Goal: Task Accomplishment & Management: Use online tool/utility

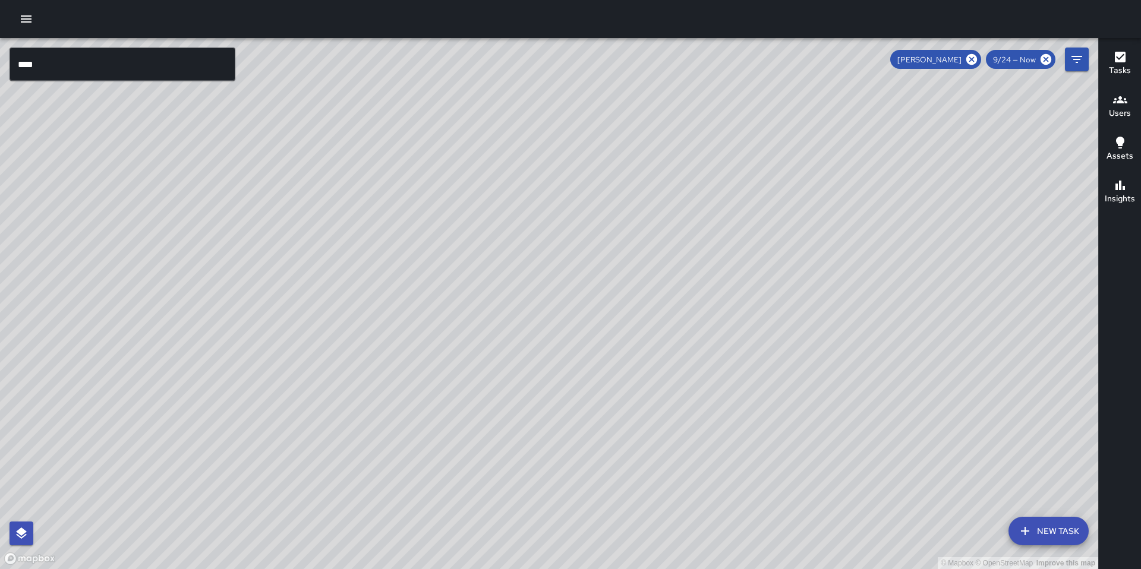
click at [83, 71] on input "****" at bounding box center [123, 64] width 226 height 33
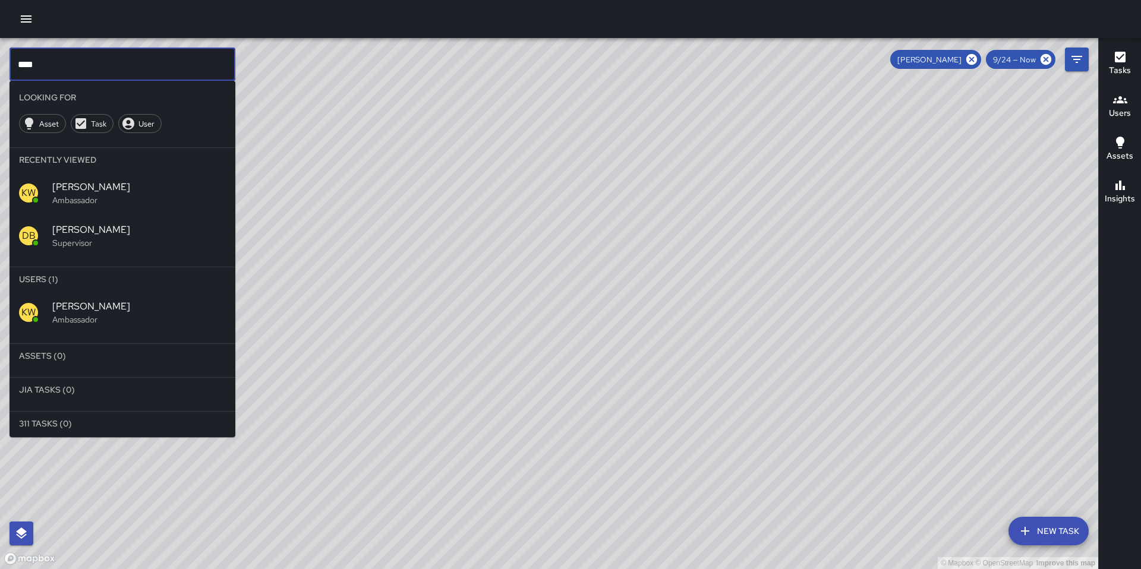
drag, startPoint x: 79, startPoint y: 69, endPoint x: -34, endPoint y: 69, distance: 112.9
click at [0, 69] on html "© Mapbox © OpenStreetMap Improve this map **** ​ Looking For Asset Task User Re…" at bounding box center [570, 284] width 1141 height 569
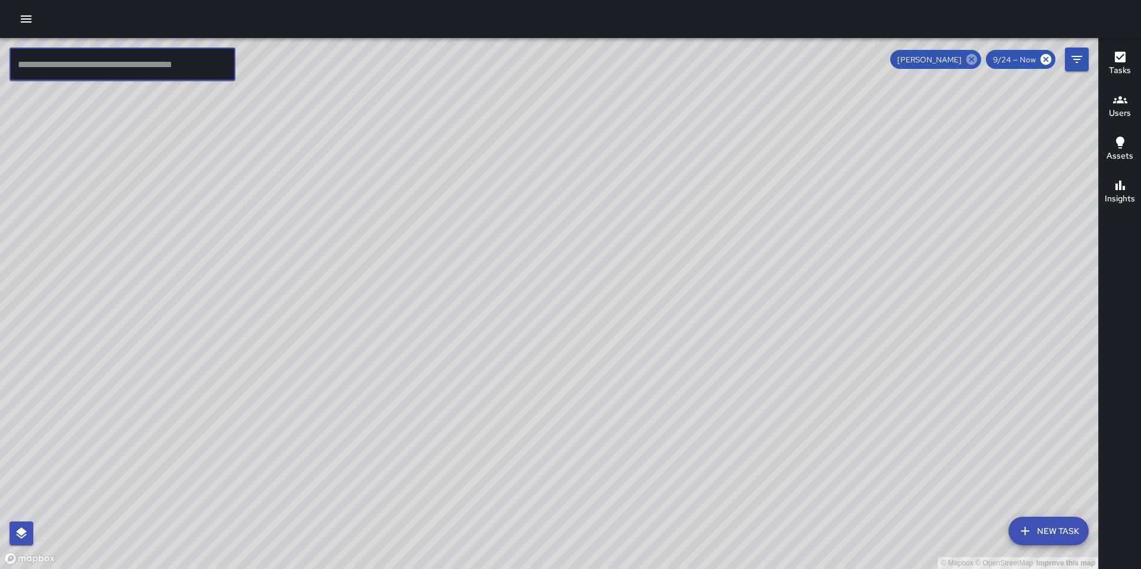
click at [979, 61] on div "[PERSON_NAME]" at bounding box center [936, 59] width 91 height 19
click at [973, 62] on icon at bounding box center [972, 59] width 11 height 11
drag, startPoint x: 492, startPoint y: 287, endPoint x: 571, endPoint y: 375, distance: 117.8
click at [568, 374] on div "© Mapbox © OpenStreetMap Improve this map" at bounding box center [549, 303] width 1099 height 531
drag, startPoint x: 611, startPoint y: 341, endPoint x: 643, endPoint y: 419, distance: 84.5
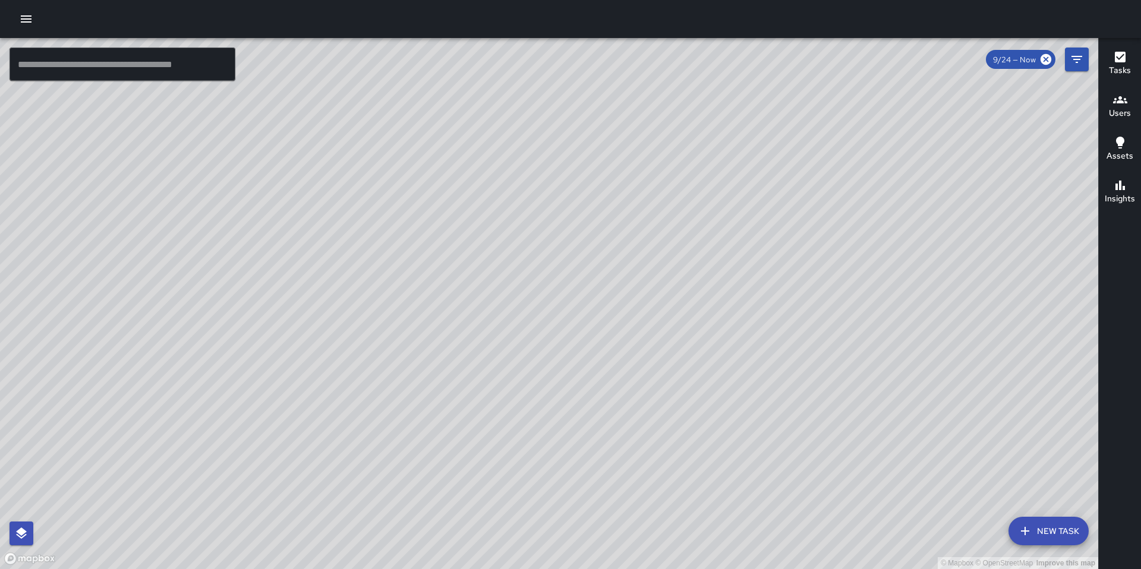
click at [643, 419] on div "© Mapbox © OpenStreetMap Improve this map" at bounding box center [549, 303] width 1099 height 531
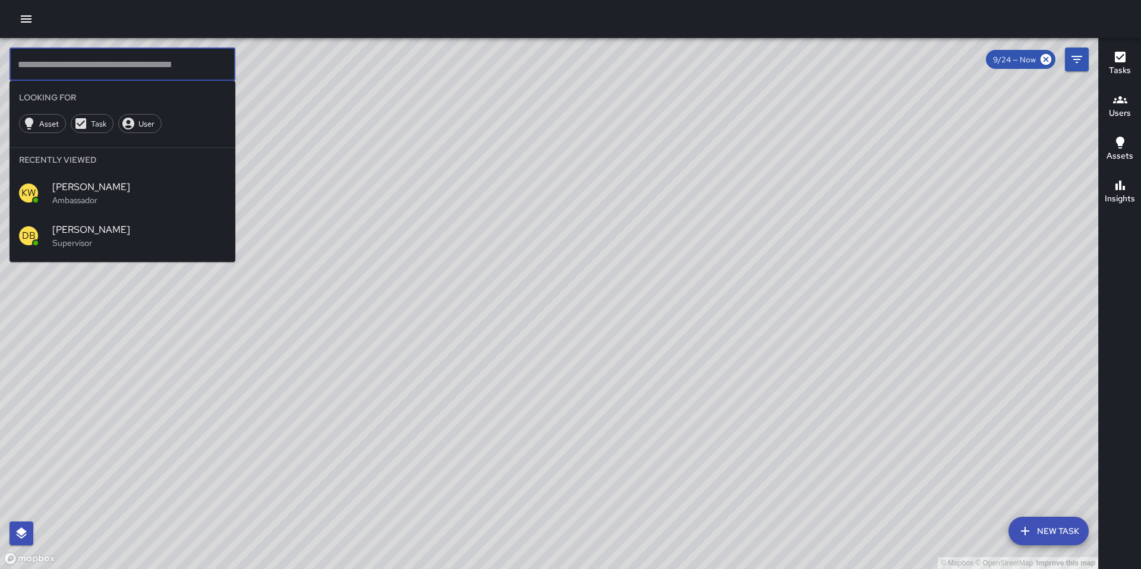
click at [106, 70] on input "text" at bounding box center [123, 64] width 226 height 33
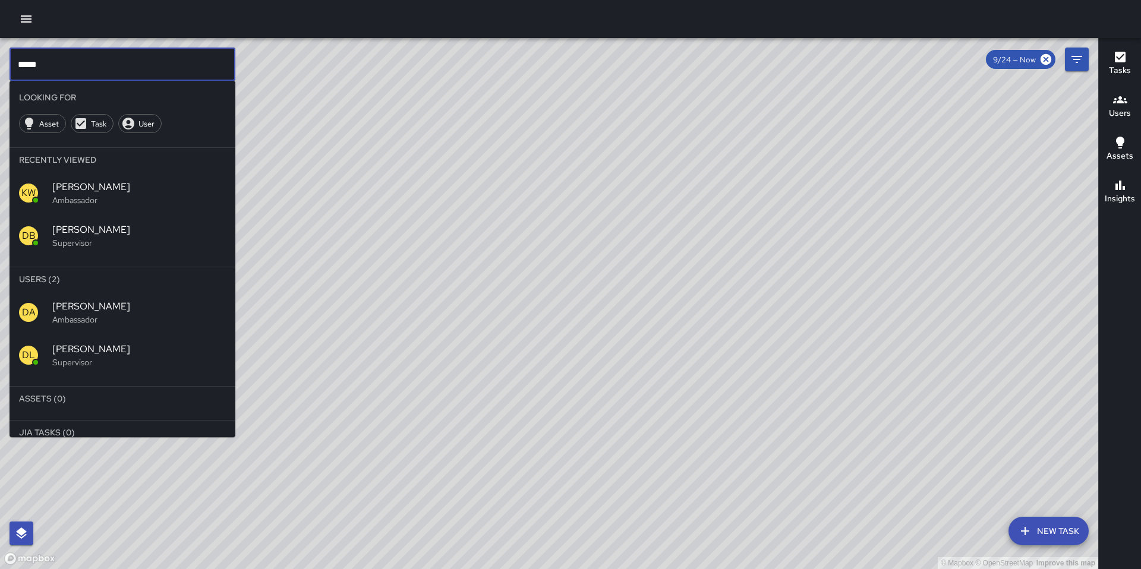
click at [76, 357] on p "Supervisor" at bounding box center [139, 363] width 174 height 12
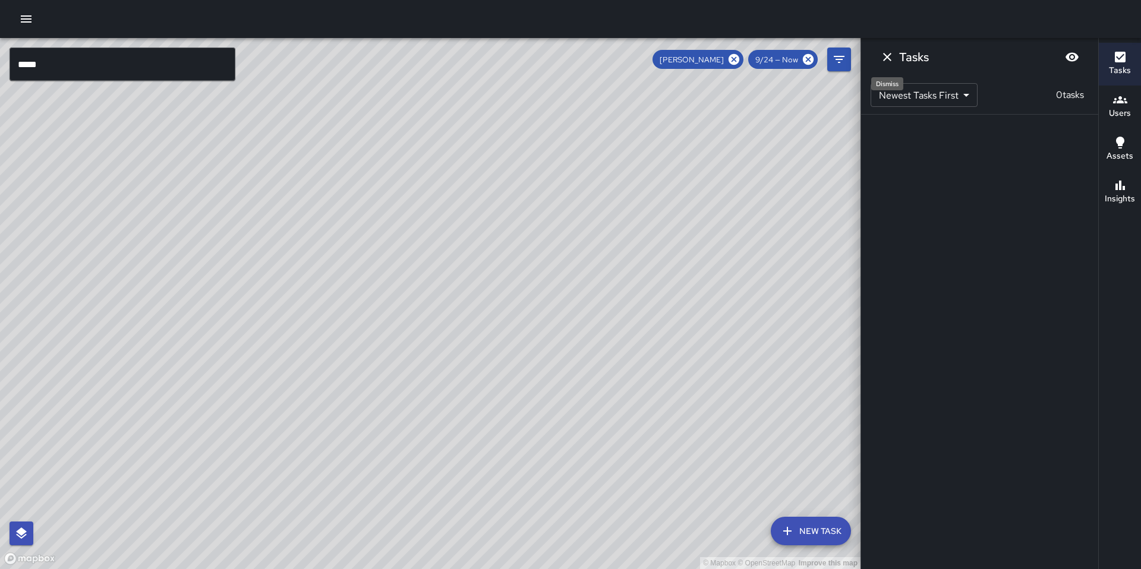
click at [886, 55] on icon "Dismiss" at bounding box center [887, 57] width 8 height 8
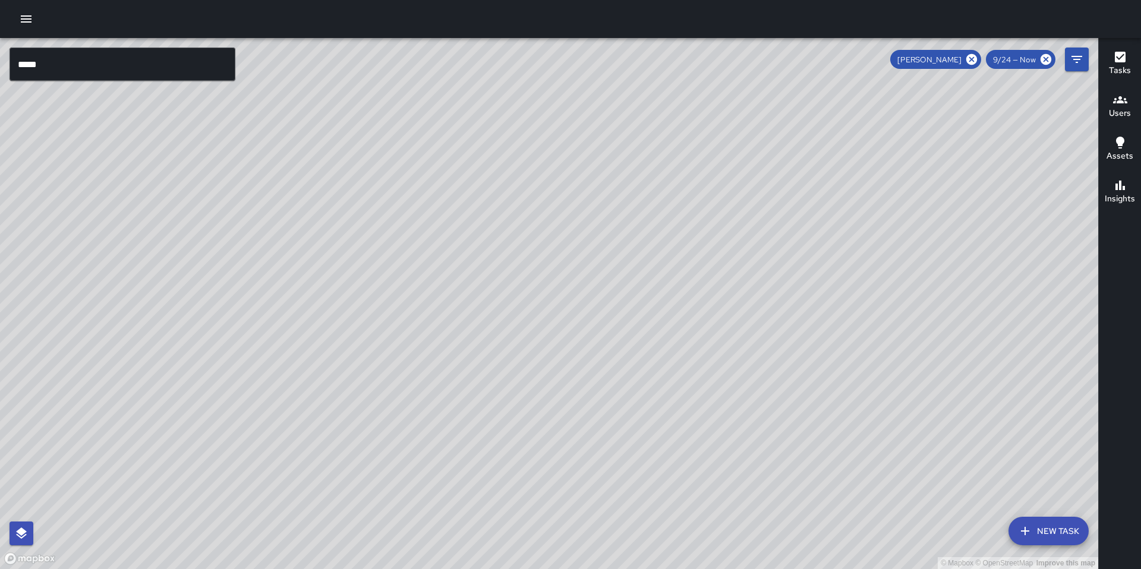
click at [971, 60] on icon at bounding box center [971, 59] width 13 height 13
click at [971, 60] on div "© Mapbox © OpenStreetMap Improve this map" at bounding box center [549, 303] width 1099 height 531
drag, startPoint x: 444, startPoint y: 389, endPoint x: 466, endPoint y: 303, distance: 89.5
click at [465, 303] on div "© Mapbox © OpenStreetMap Improve this map" at bounding box center [549, 303] width 1099 height 531
drag, startPoint x: 464, startPoint y: 355, endPoint x: 484, endPoint y: 387, distance: 37.6
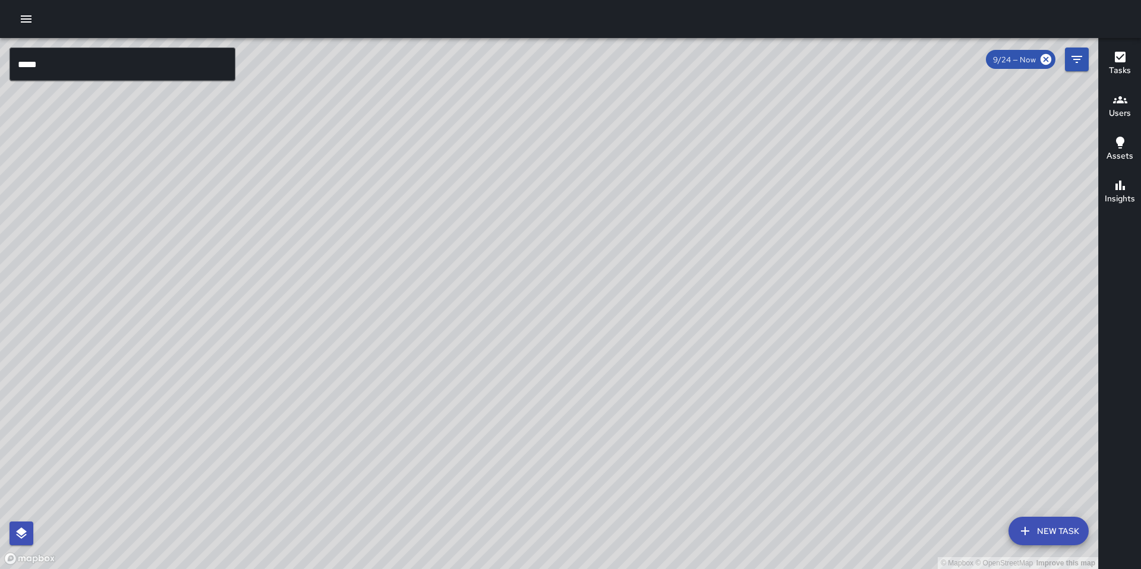
click at [484, 387] on div "© Mapbox © OpenStreetMap Improve this map" at bounding box center [549, 303] width 1099 height 531
click at [76, 71] on input "*****" at bounding box center [123, 64] width 226 height 33
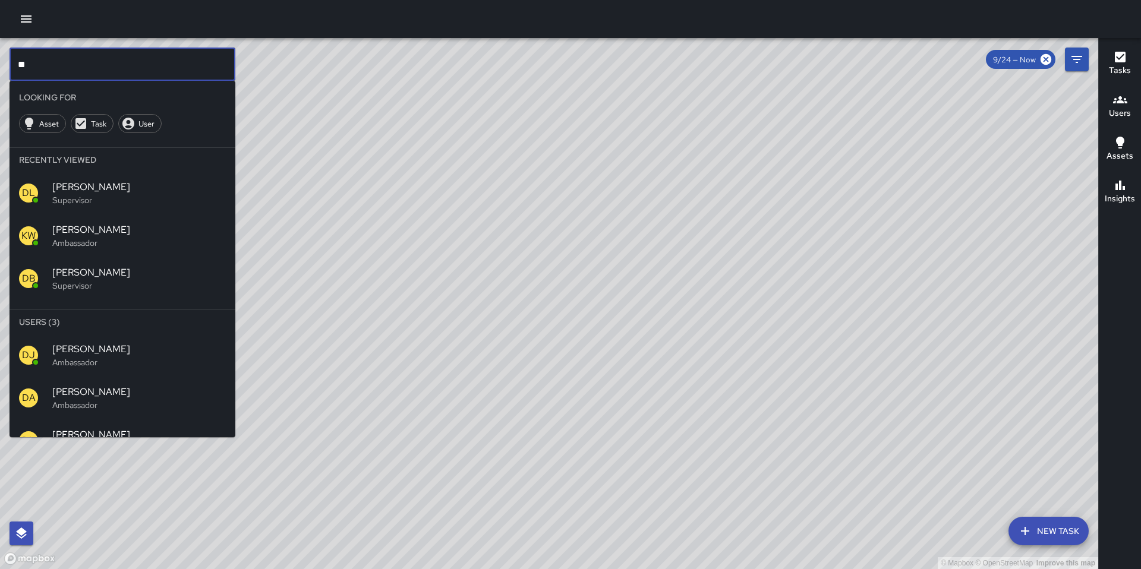
type input "*"
type input "*****"
click at [36, 15] on button "button" at bounding box center [26, 19] width 24 height 24
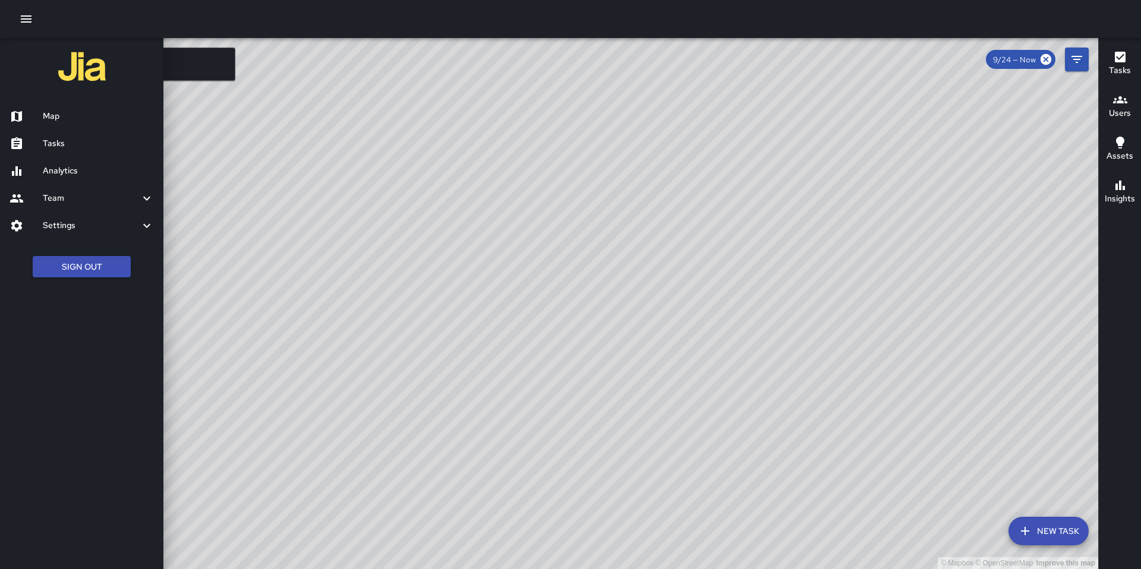
click at [61, 143] on h6 "Tasks" at bounding box center [98, 143] width 111 height 13
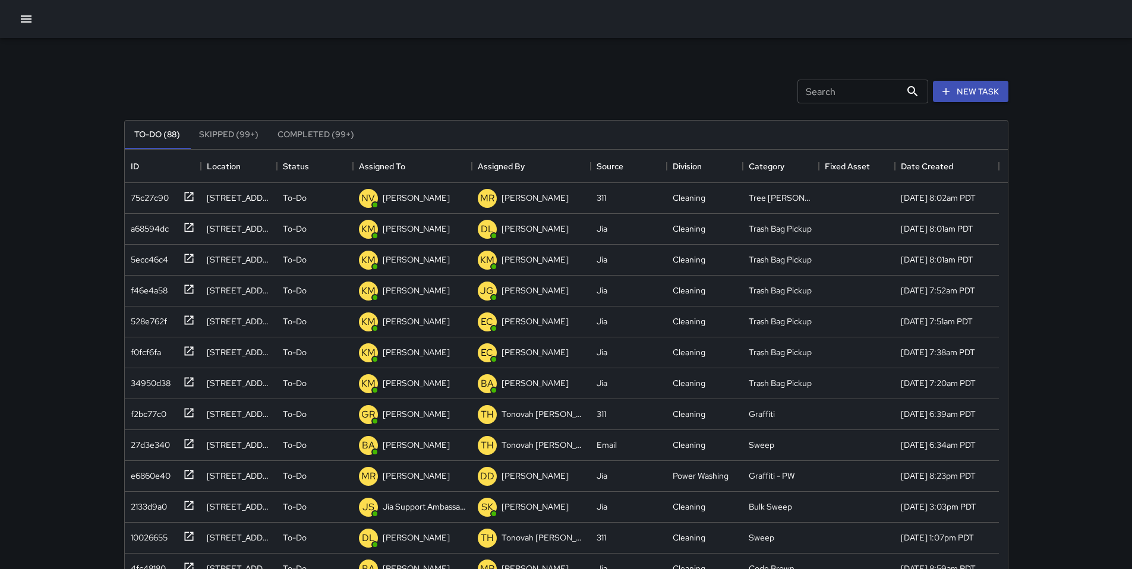
scroll to position [495, 874]
click at [155, 200] on div "75c27c90" at bounding box center [147, 195] width 43 height 17
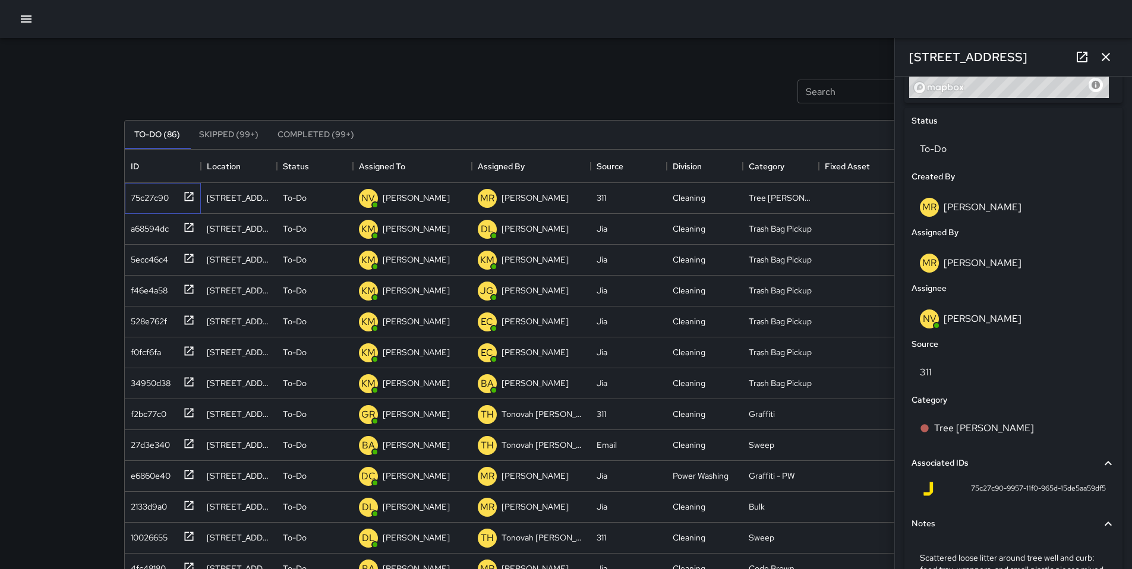
scroll to position [525, 0]
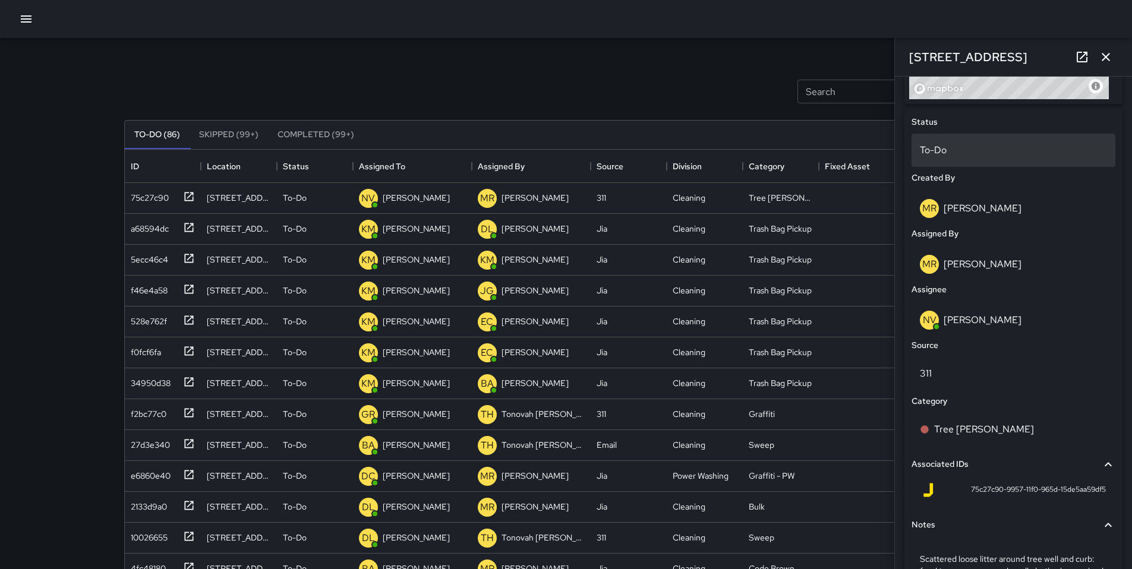
click at [949, 147] on p "To-Do" at bounding box center [1013, 150] width 187 height 14
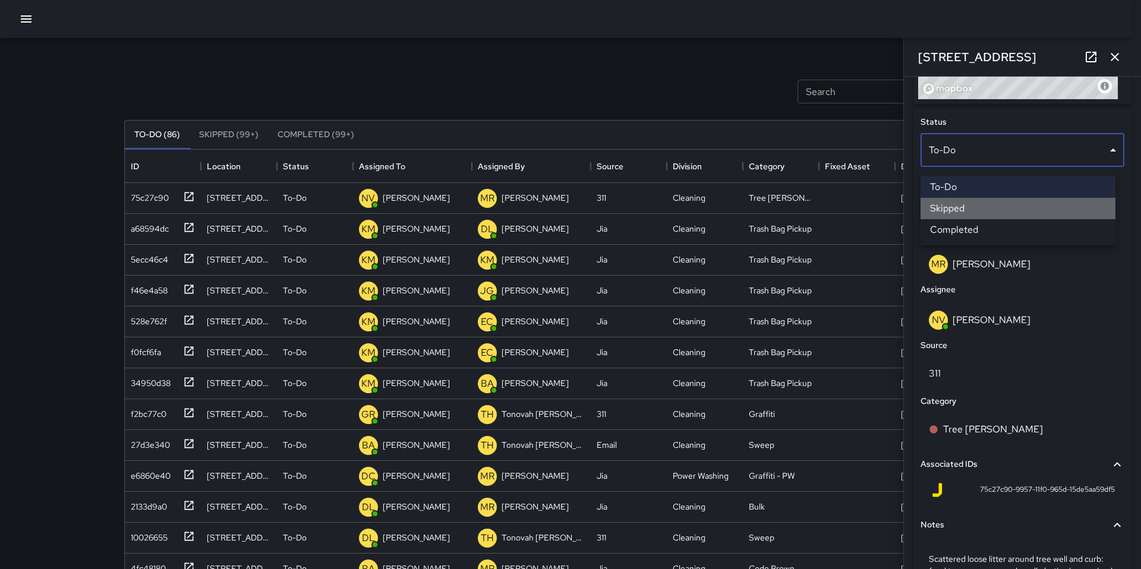
click at [959, 212] on li "Skipped" at bounding box center [1018, 208] width 195 height 21
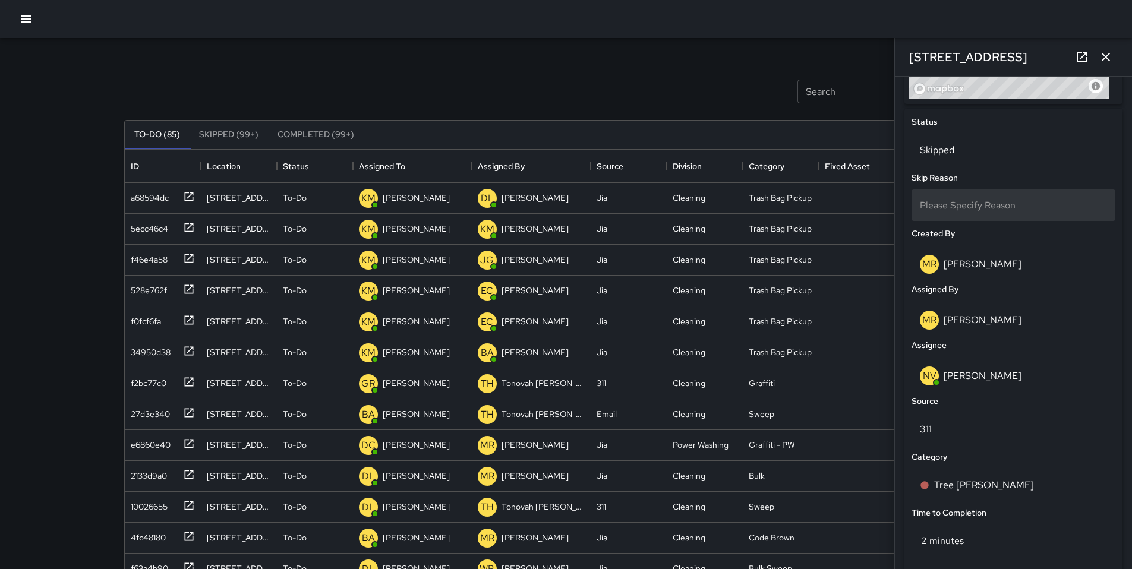
click at [961, 218] on div "Please Specify Reason" at bounding box center [1014, 206] width 204 height 32
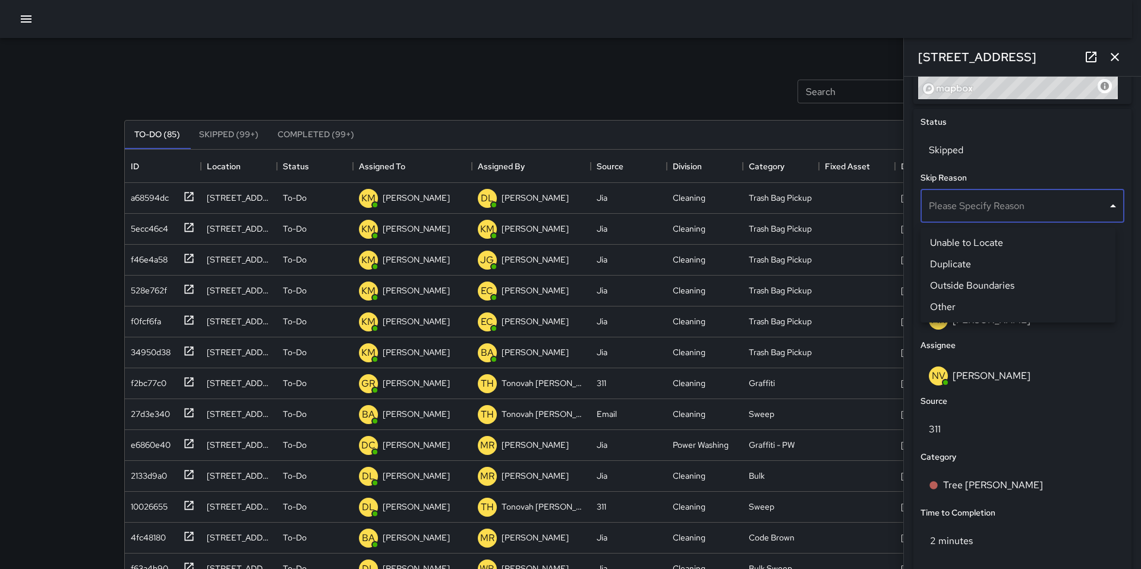
click at [946, 158] on div at bounding box center [570, 284] width 1141 height 569
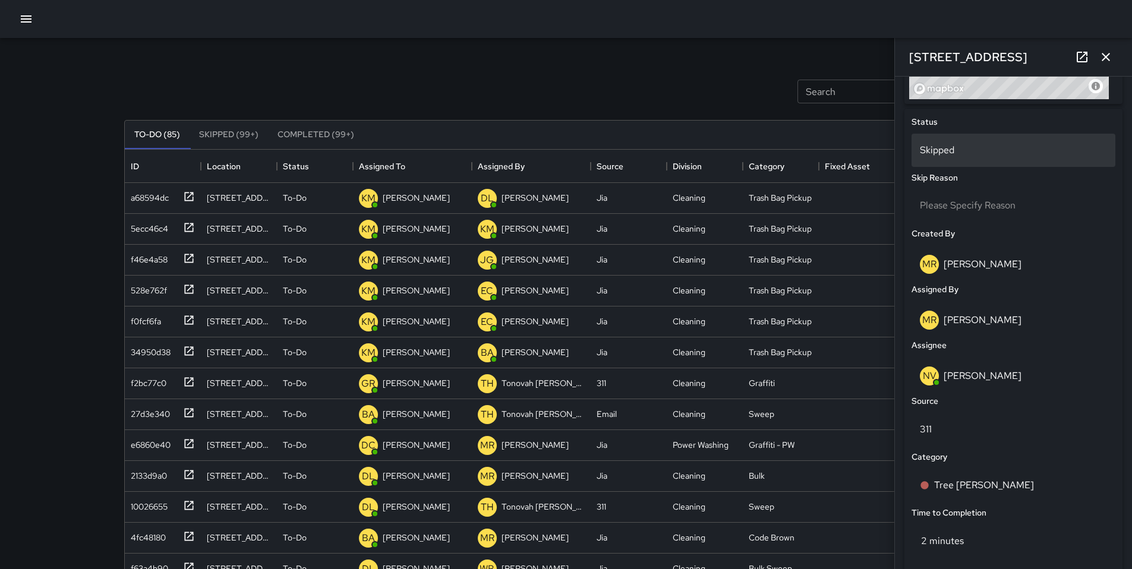
click at [948, 162] on div "Skipped" at bounding box center [1014, 150] width 204 height 33
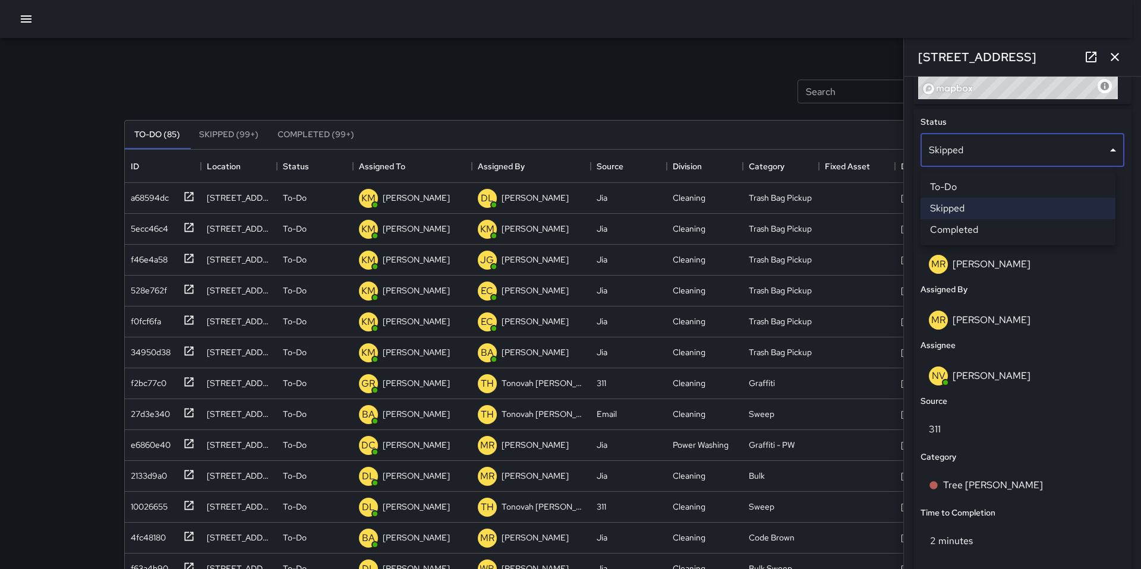
click at [953, 184] on li "To-Do" at bounding box center [1018, 187] width 195 height 21
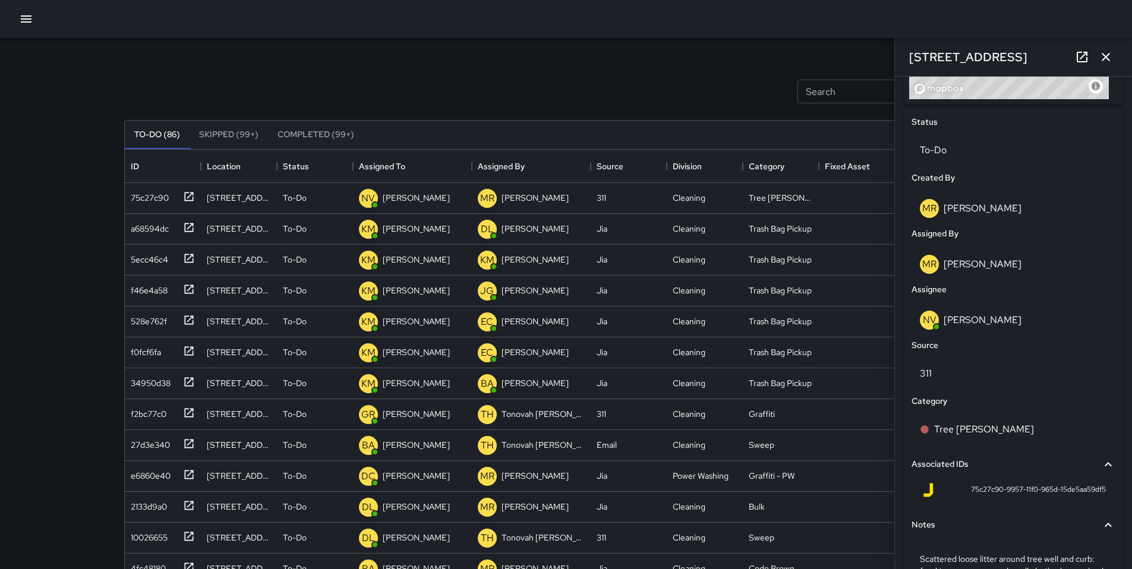
click at [1105, 61] on icon "button" at bounding box center [1106, 57] width 14 height 14
